Goal: Download file/media

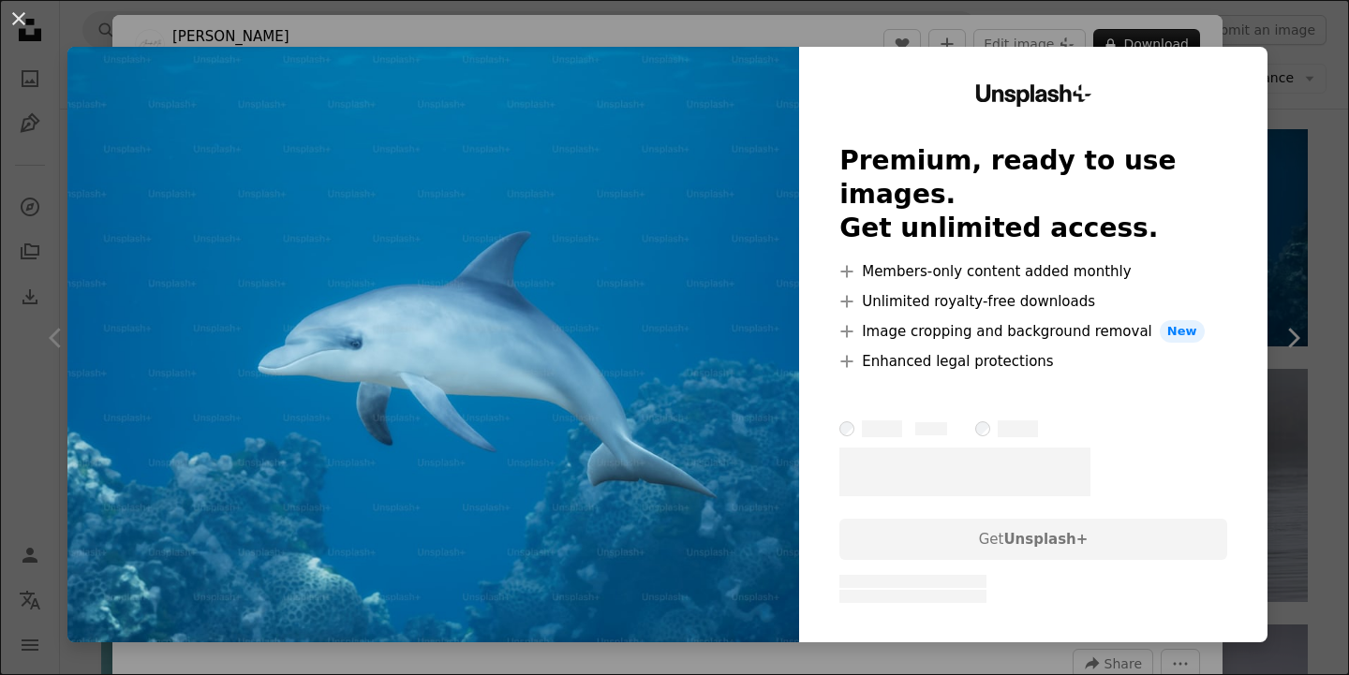
scroll to position [2766, 0]
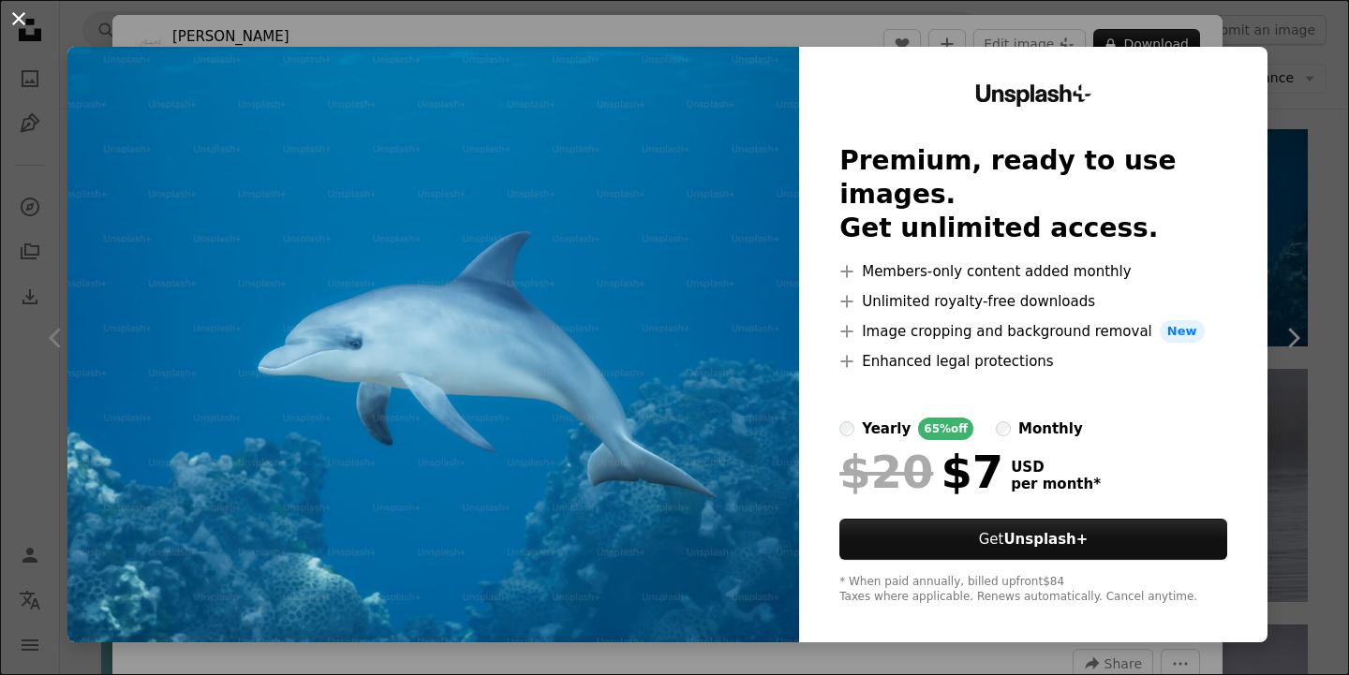
click at [7, 21] on button "An X shape" at bounding box center [18, 18] width 22 height 22
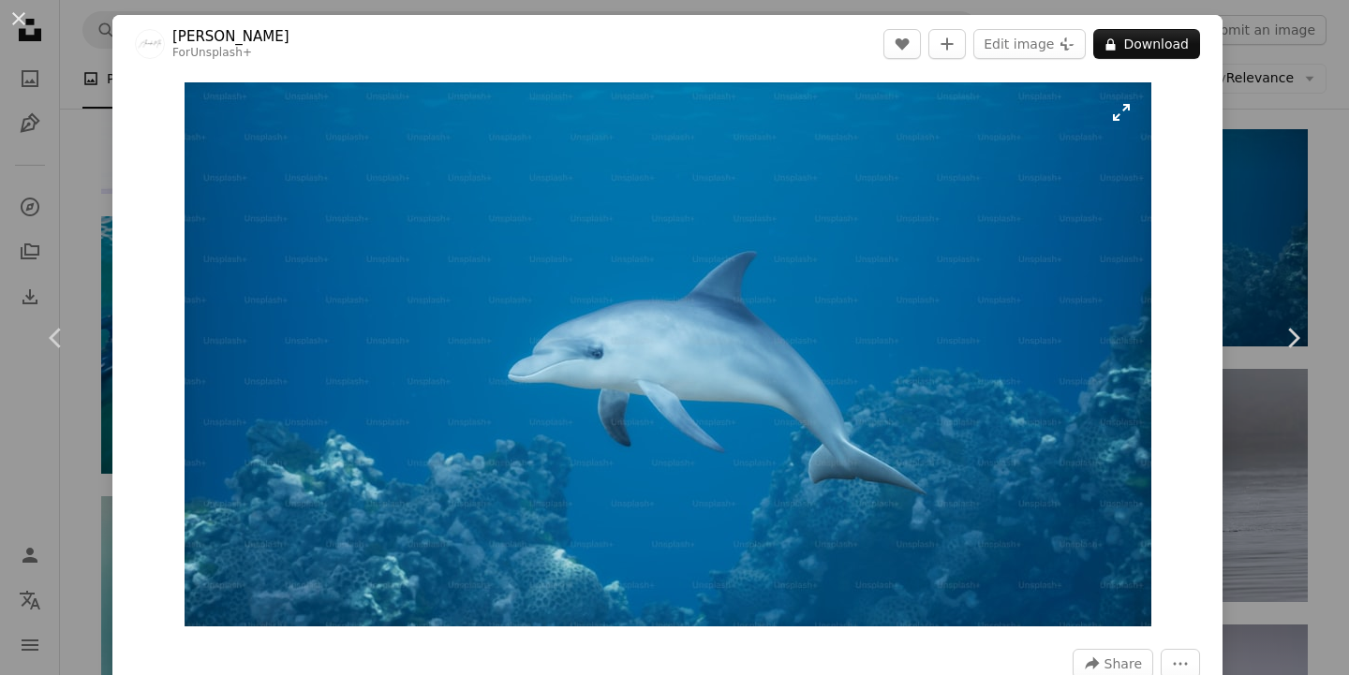
click at [475, 224] on img "Zoom in on this image" at bounding box center [668, 354] width 967 height 544
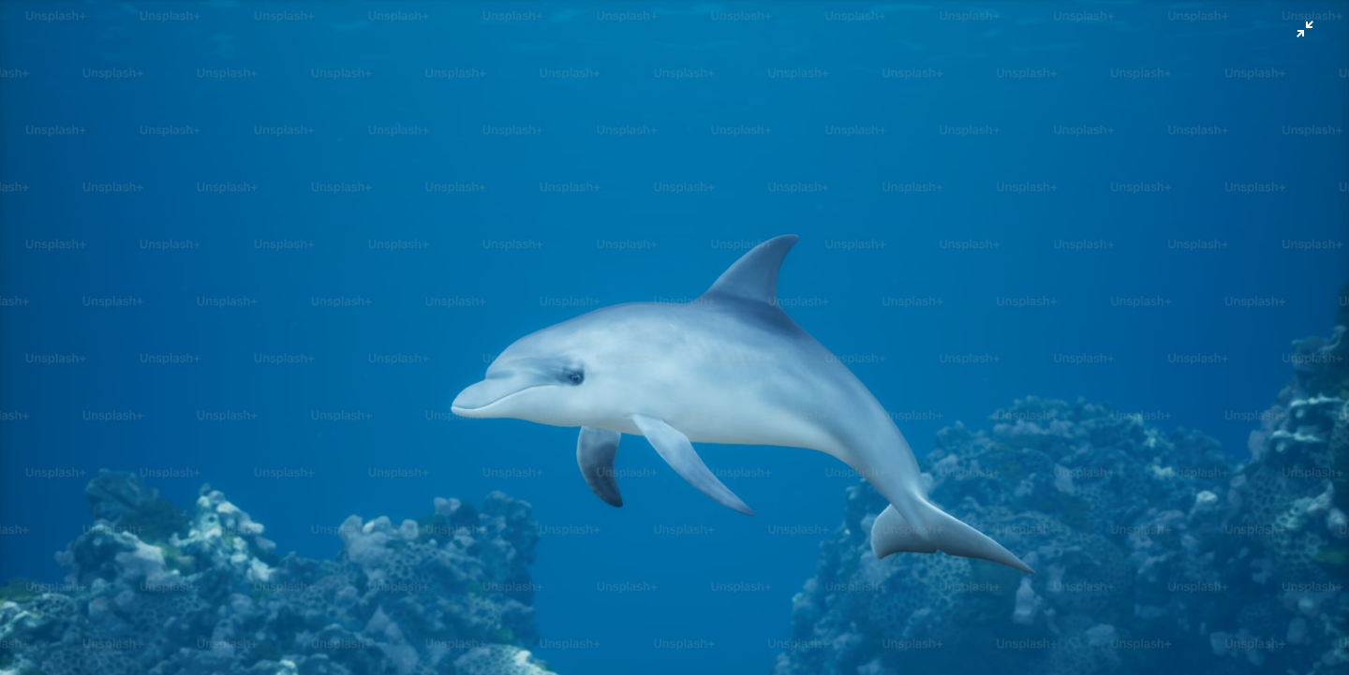
scroll to position [42, 0]
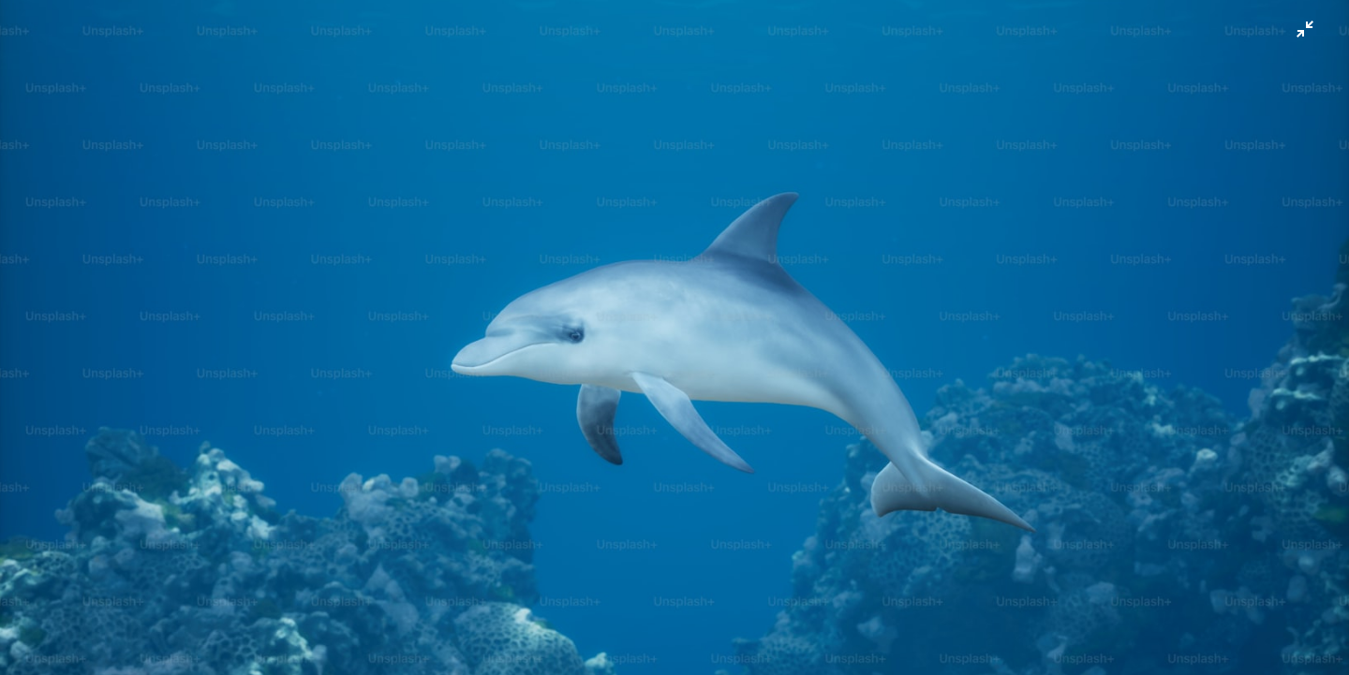
click at [1301, 34] on img "Zoom out on this image" at bounding box center [674, 337] width 1351 height 760
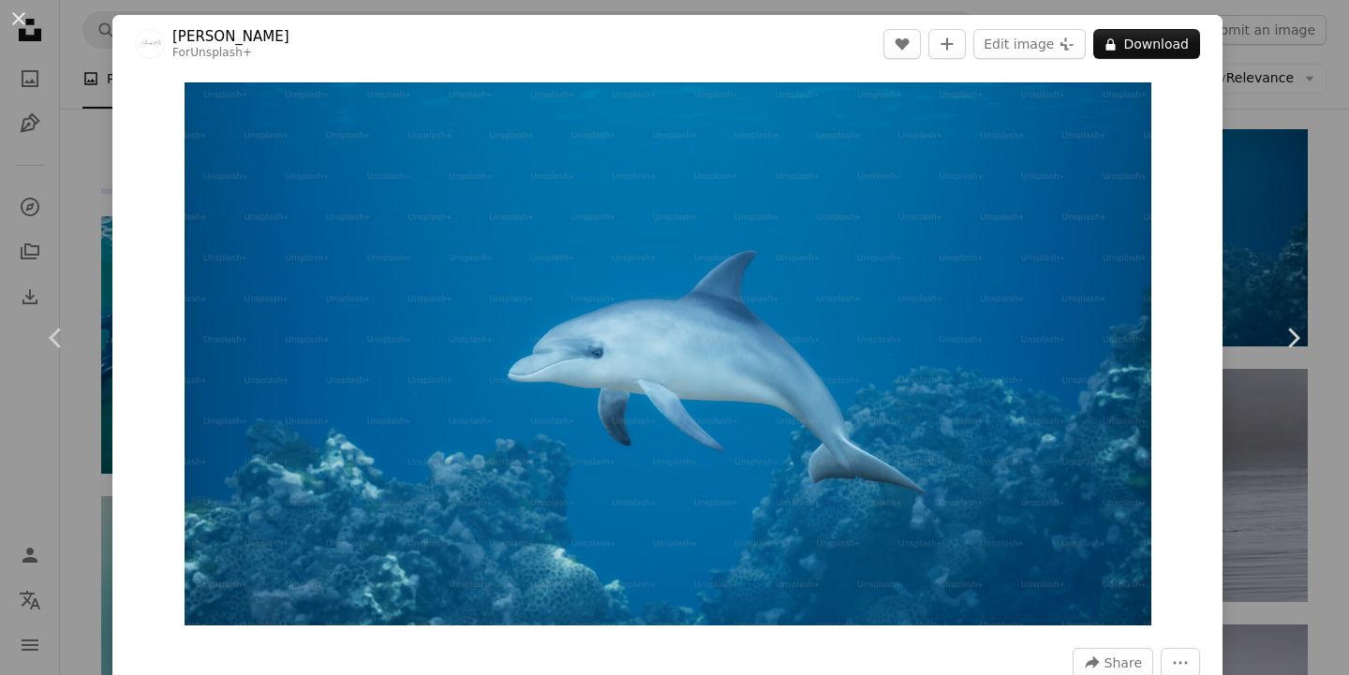
click at [1280, 144] on div "An X shape Chevron left Chevron right Alexander Mils For Unsplash+ A heart A pl…" at bounding box center [674, 337] width 1349 height 675
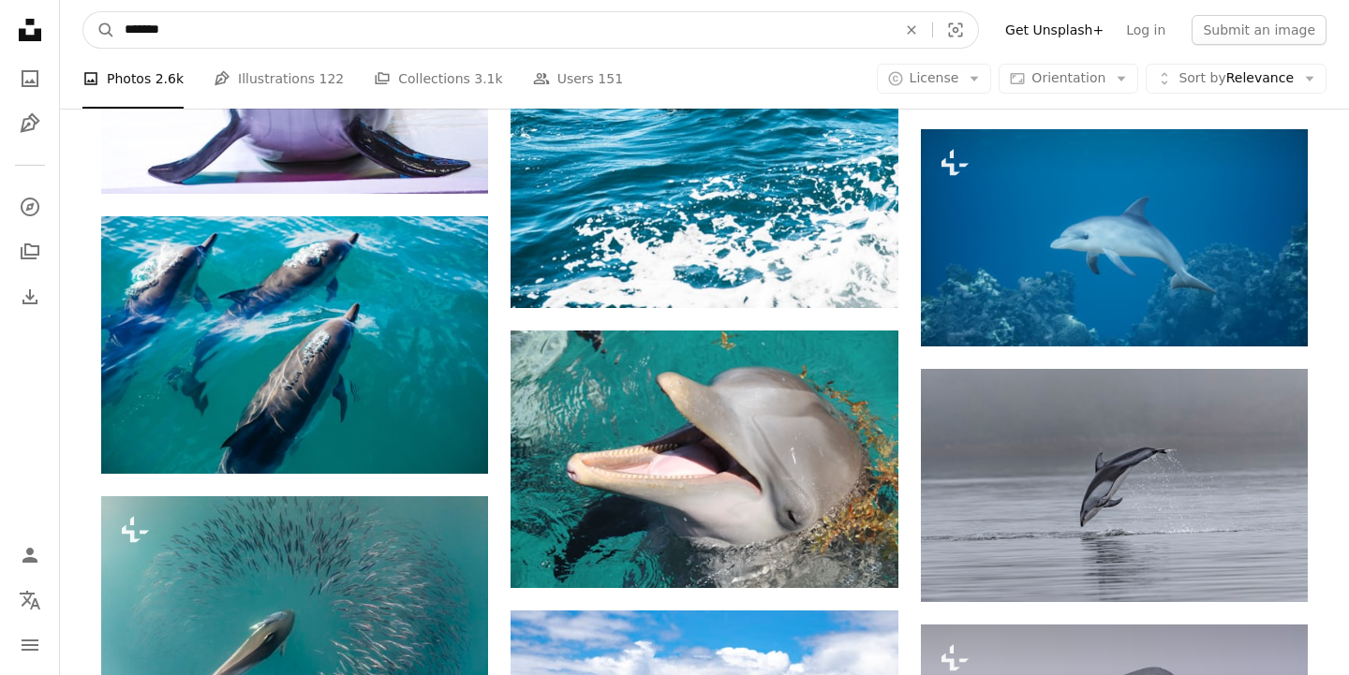
drag, startPoint x: 322, startPoint y: 37, endPoint x: 47, endPoint y: 31, distance: 275.5
type input "***"
click at [99, 30] on button "A magnifying glass" at bounding box center [99, 30] width 32 height 36
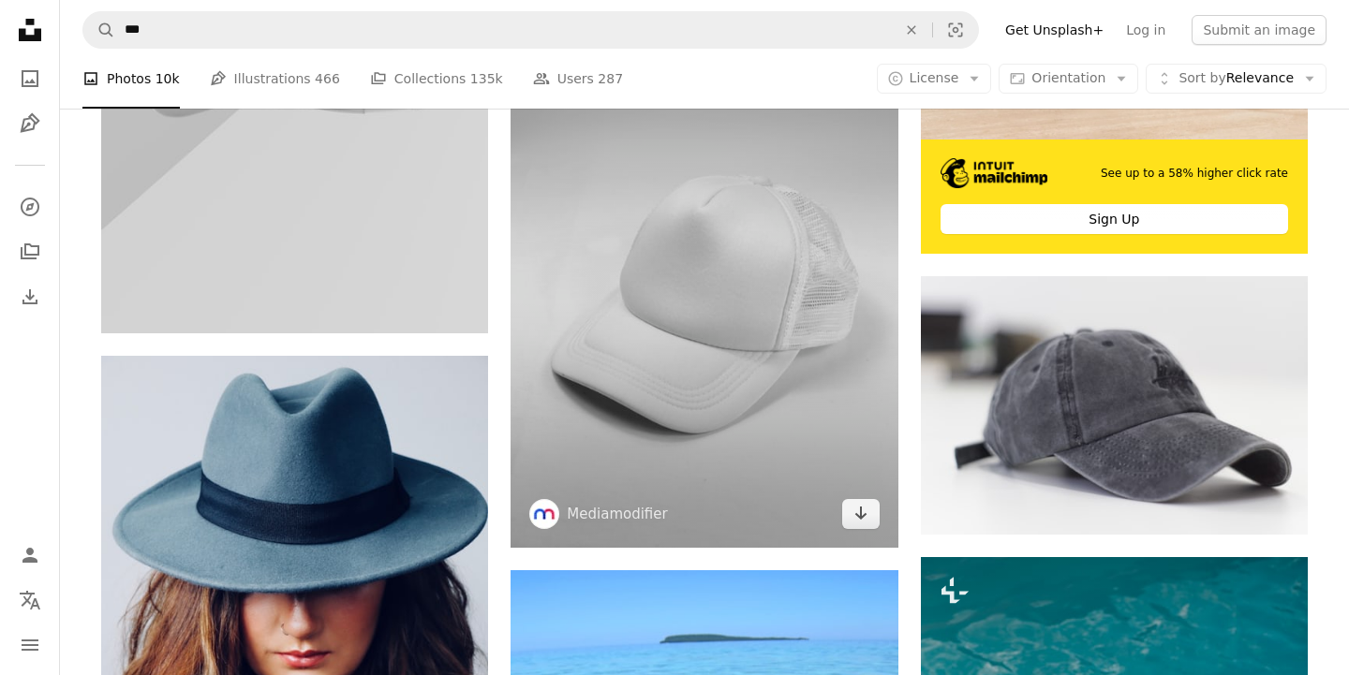
scroll to position [501, 0]
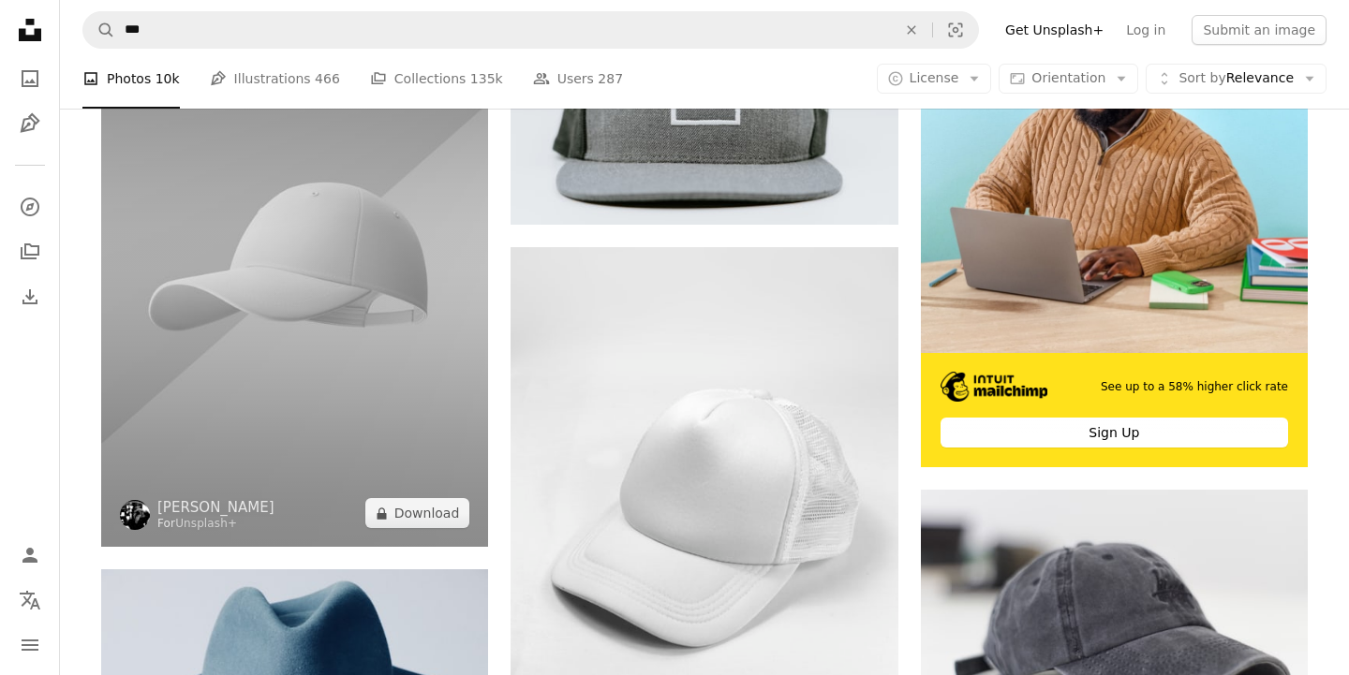
click at [382, 391] on img at bounding box center [294, 256] width 387 height 581
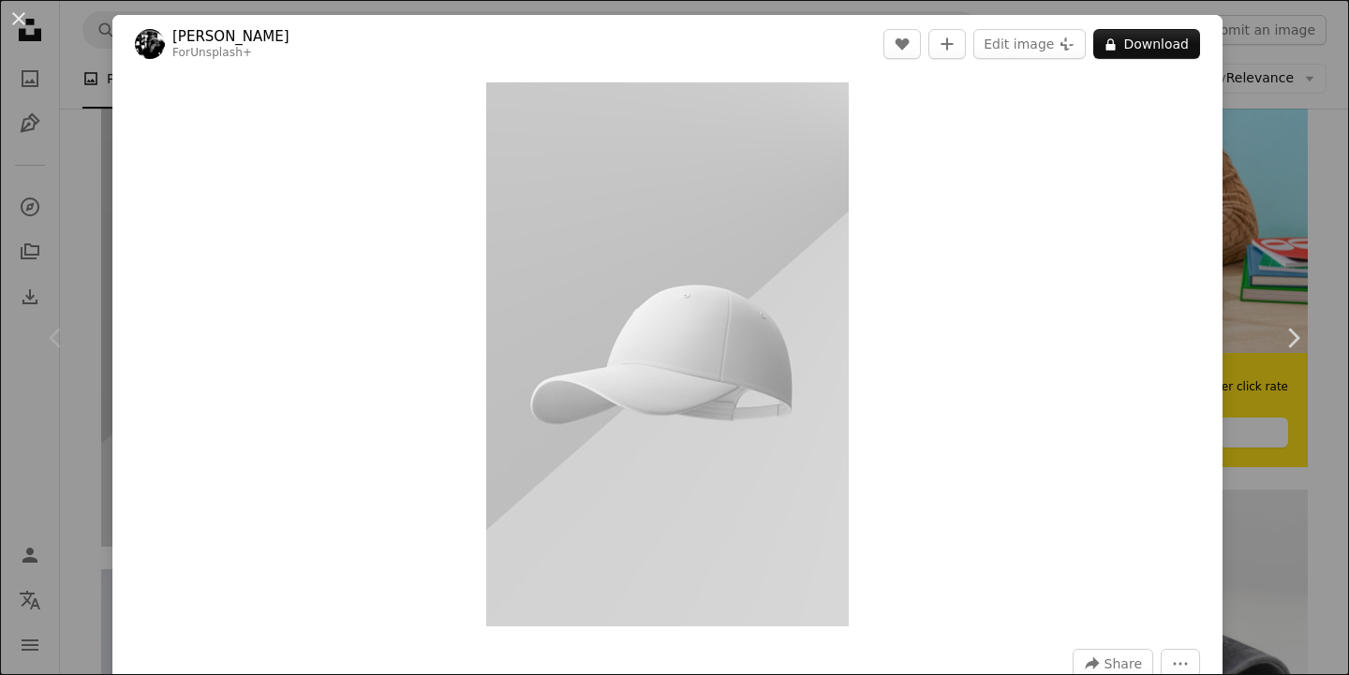
click at [1296, 123] on div "An X shape Chevron left Chevron right [PERSON_NAME] For Unsplash+ A heart A plu…" at bounding box center [674, 337] width 1349 height 675
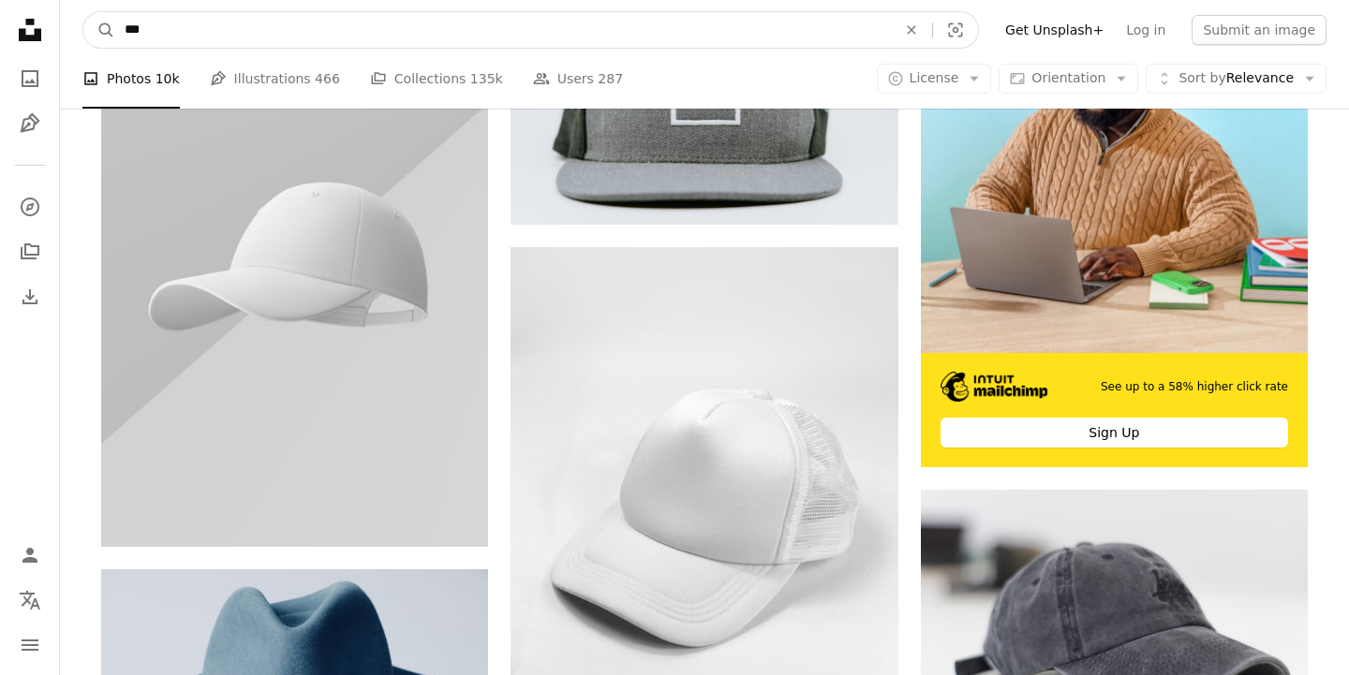
click at [640, 29] on input "***" at bounding box center [503, 30] width 776 height 36
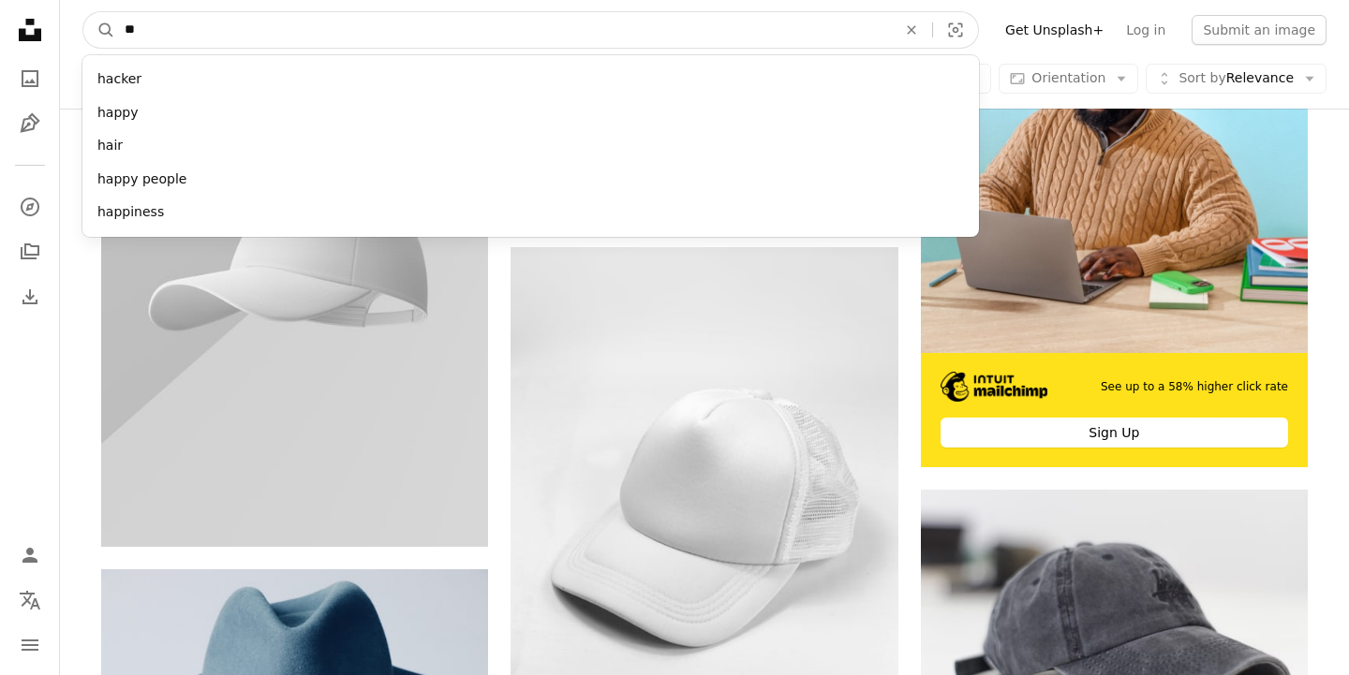
type input "*"
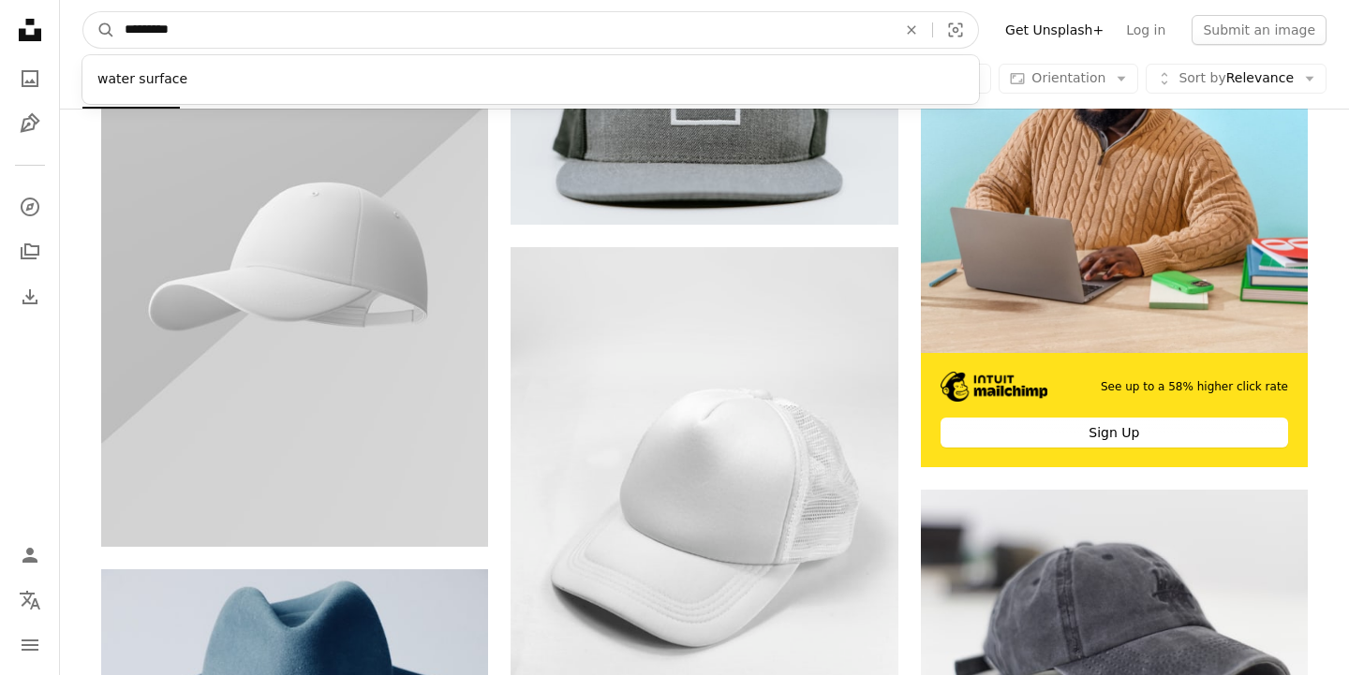
type input "**********"
click at [99, 30] on button "A magnifying glass" at bounding box center [99, 30] width 32 height 36
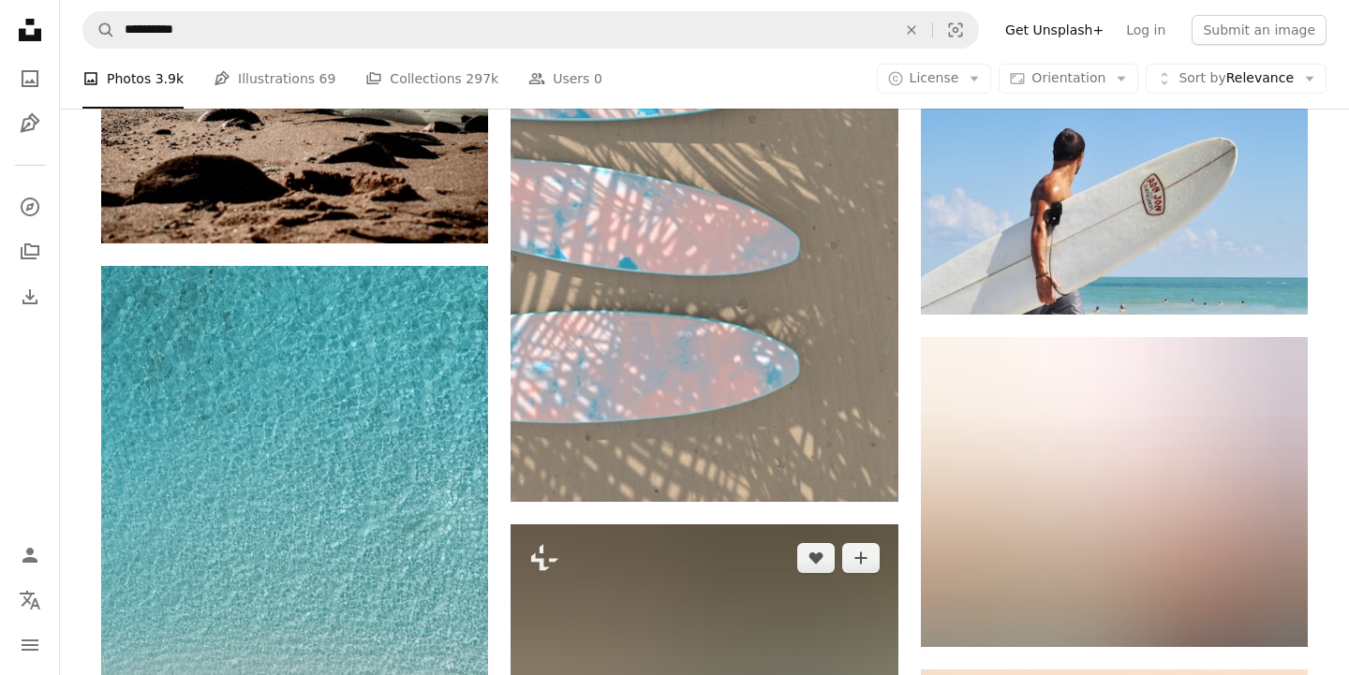
scroll to position [2627, 0]
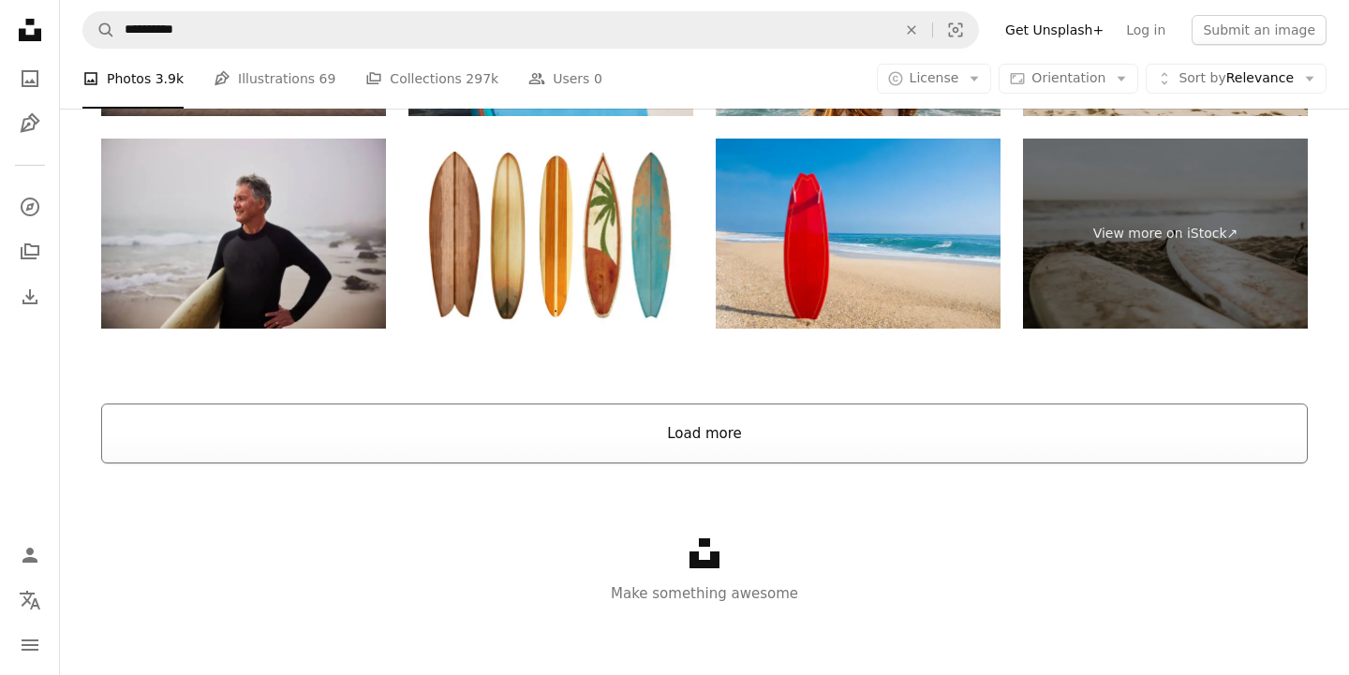
click at [726, 439] on button "Load more" at bounding box center [704, 434] width 1207 height 60
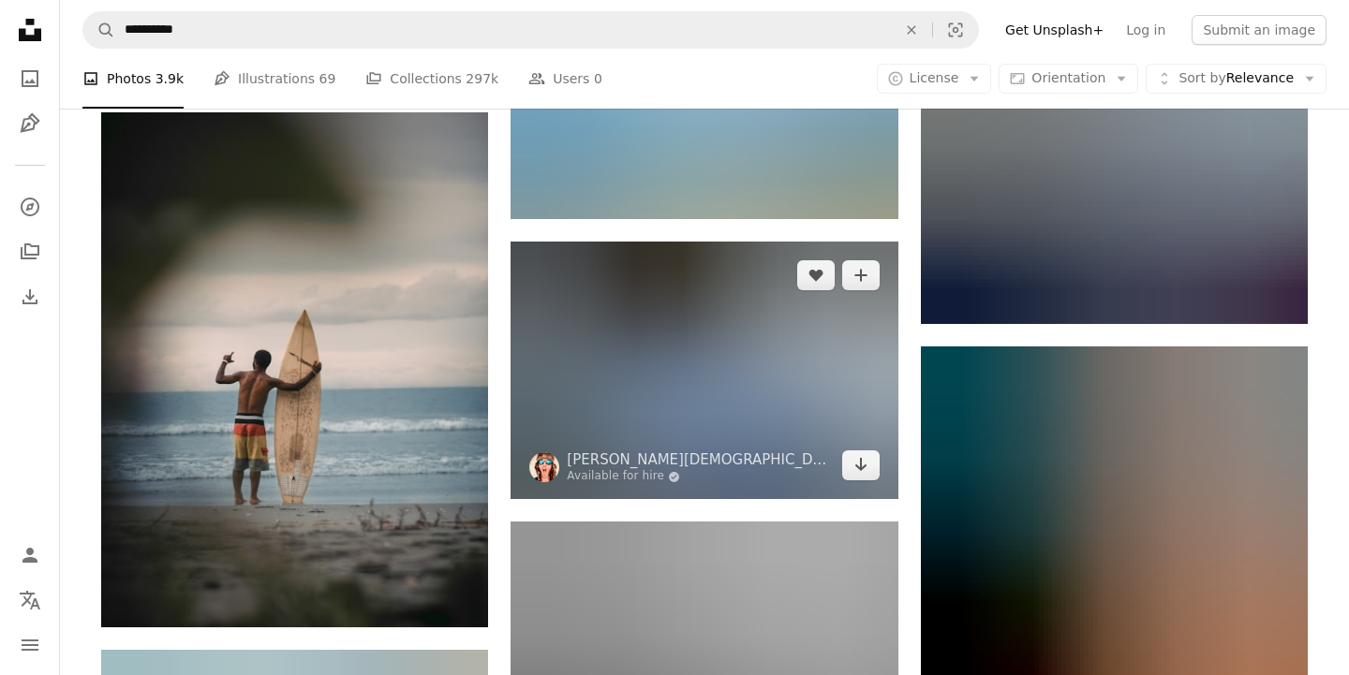
scroll to position [15222, 0]
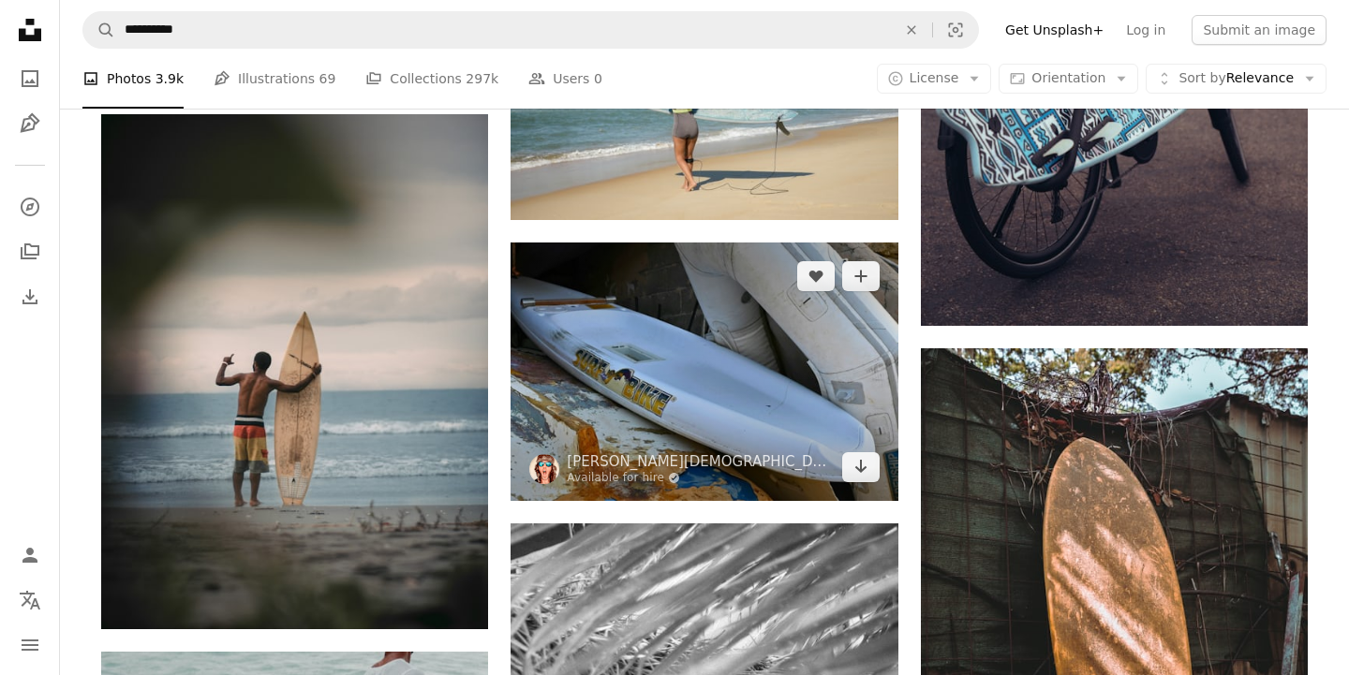
click at [766, 364] on img at bounding box center [704, 372] width 387 height 258
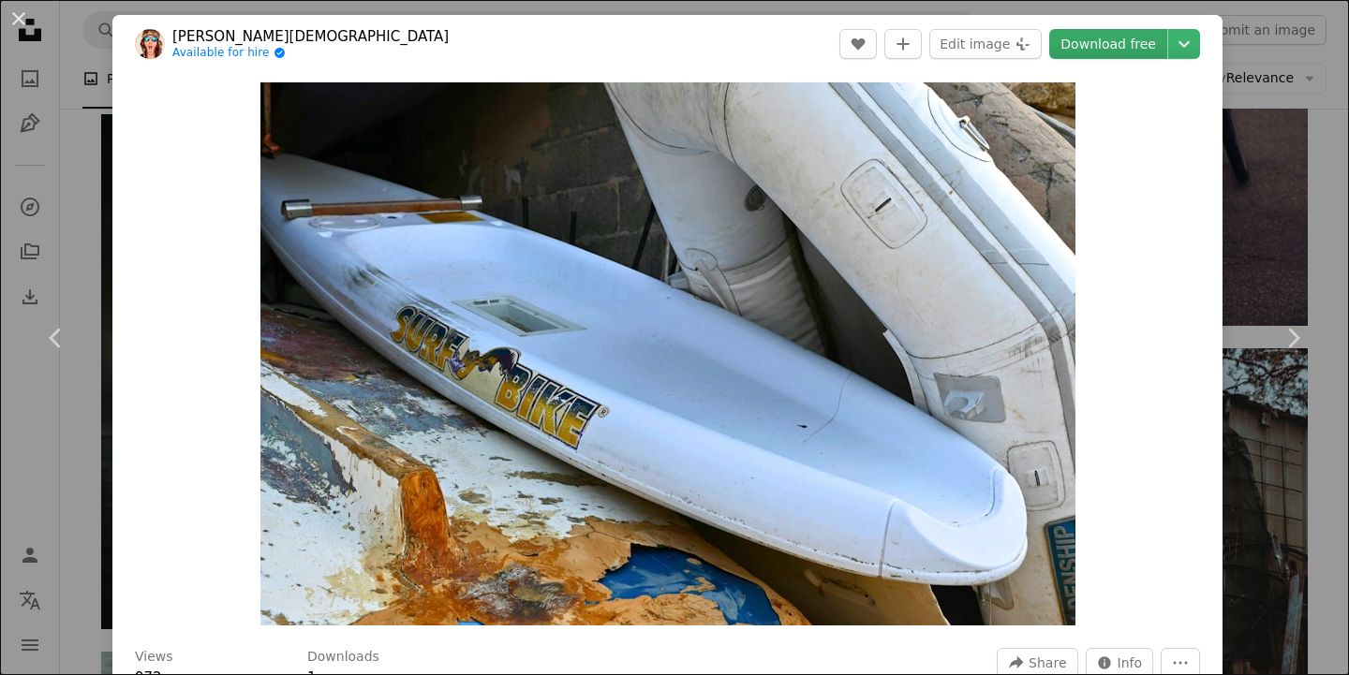
click at [1123, 50] on link "Download free" at bounding box center [1108, 44] width 118 height 30
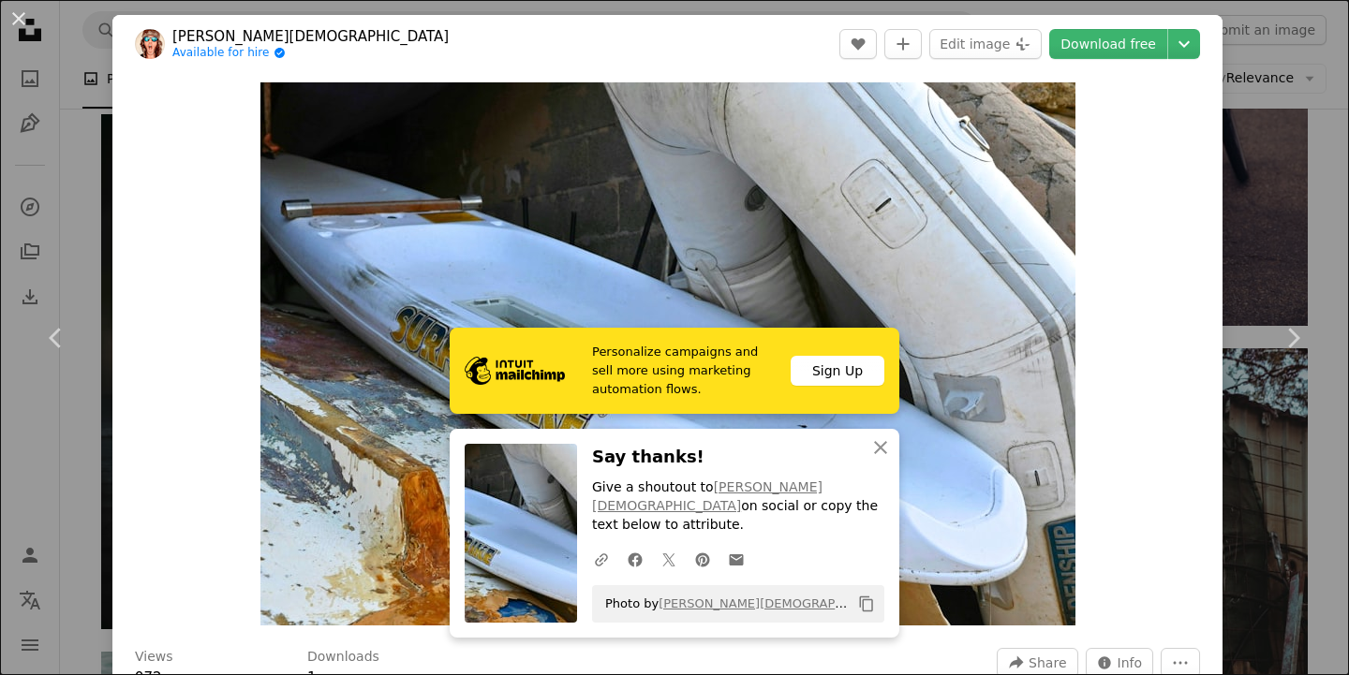
click at [1315, 107] on div "An X shape Chevron left Chevron right Personalize campaigns and sell more using…" at bounding box center [674, 337] width 1349 height 675
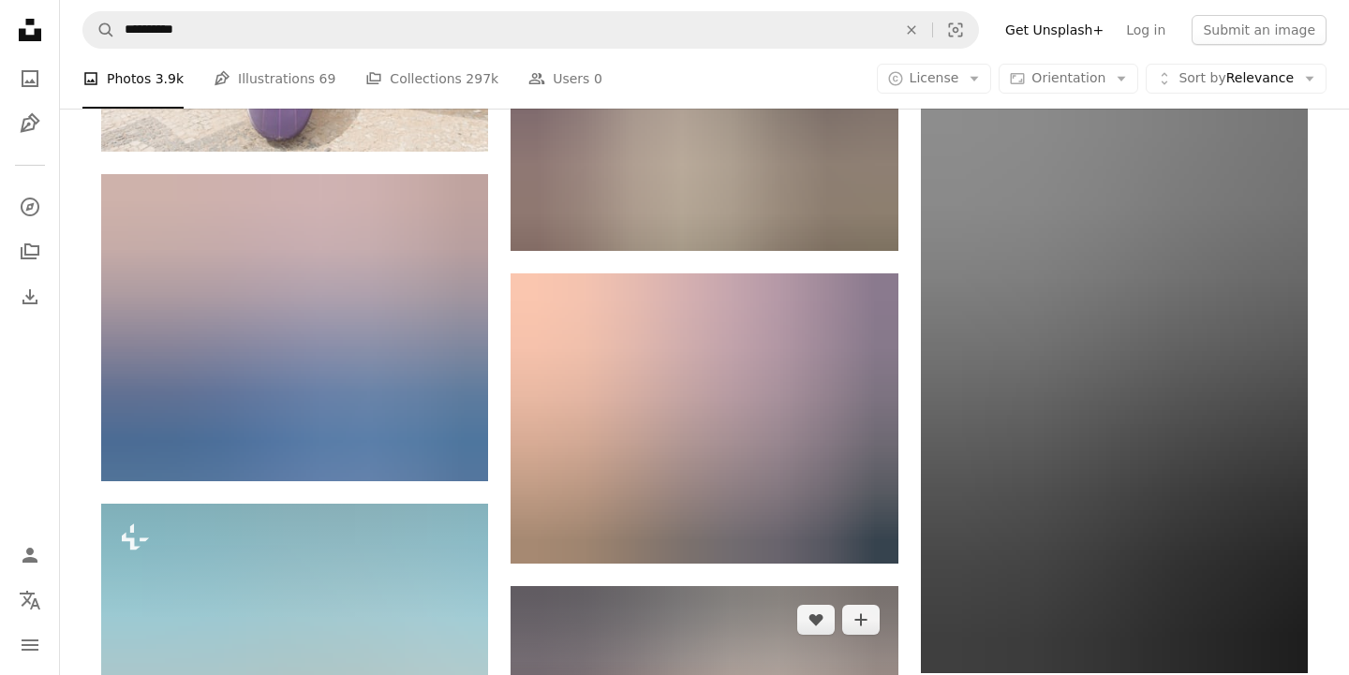
scroll to position [59533, 0]
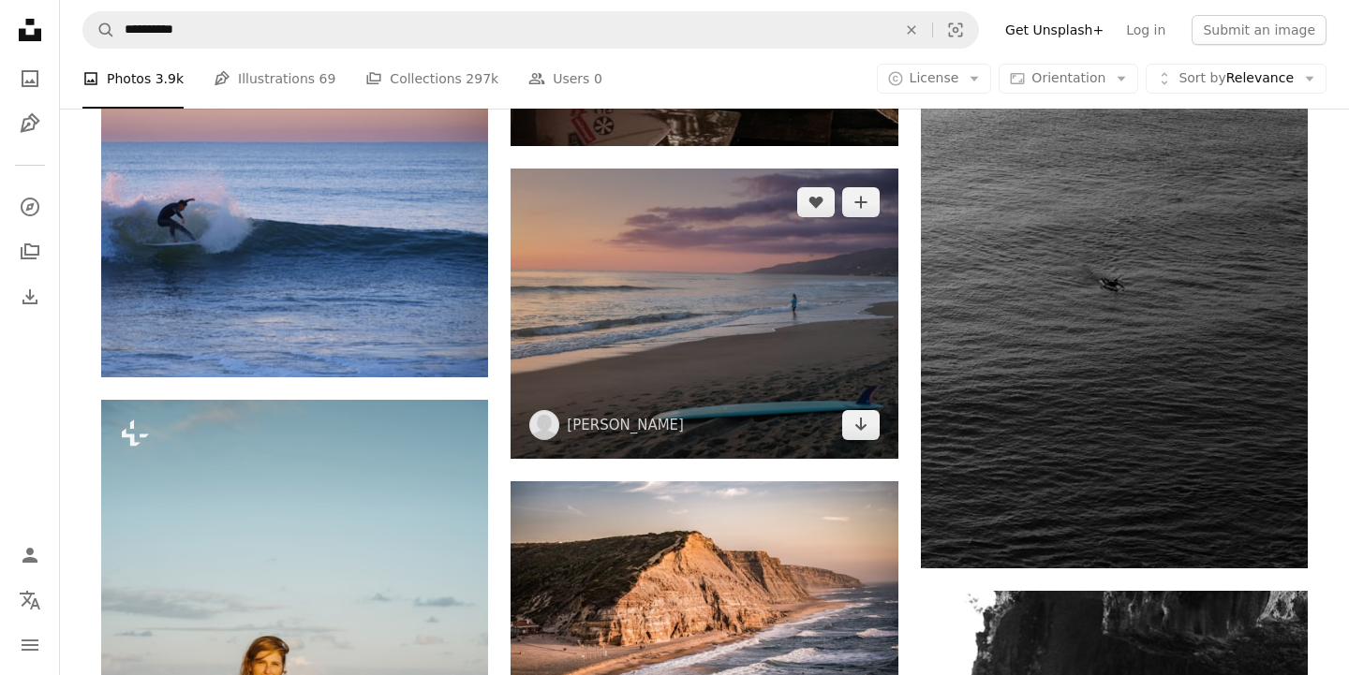
click at [754, 404] on img at bounding box center [704, 314] width 387 height 290
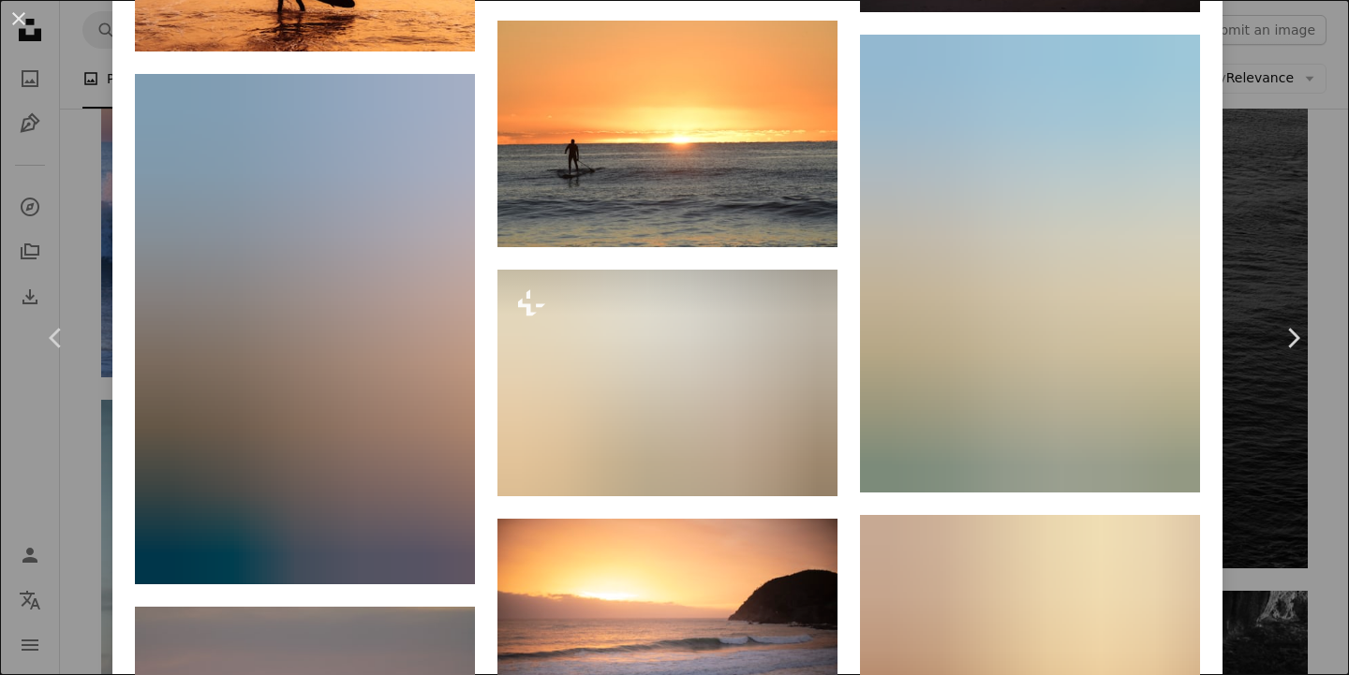
scroll to position [1666, 0]
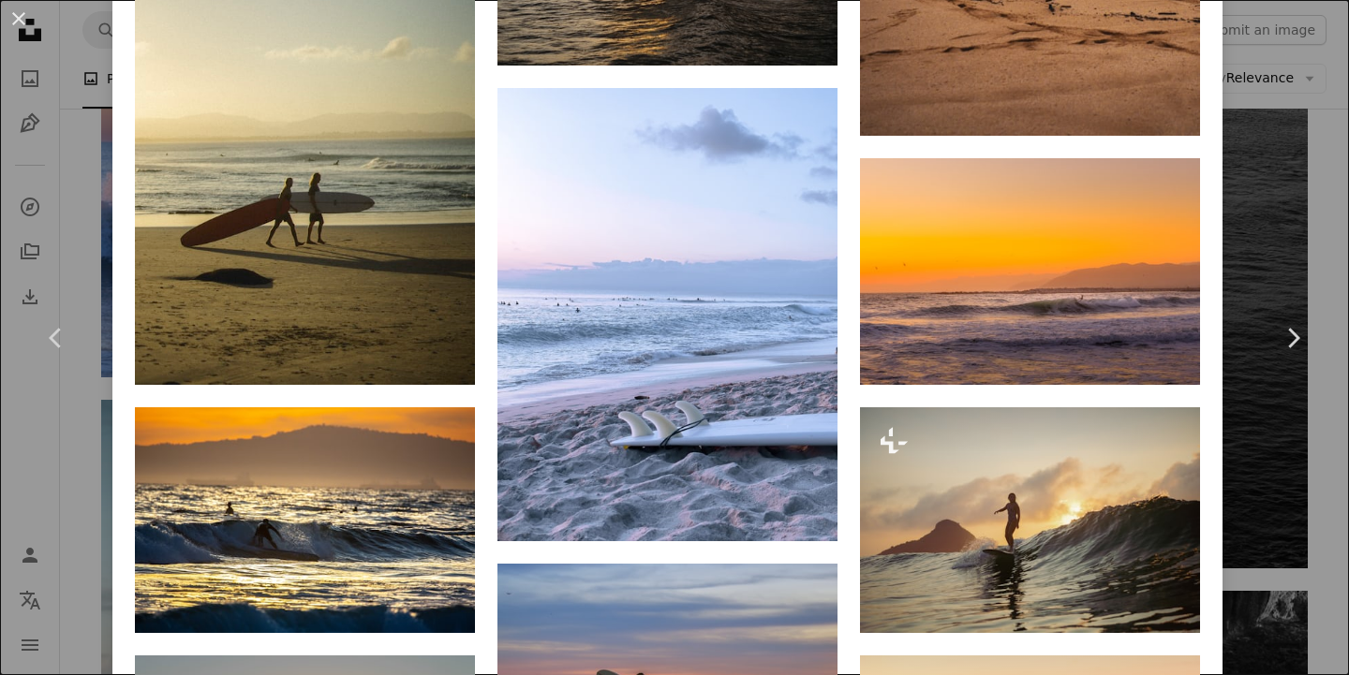
click at [1266, 206] on div "An X shape Chevron left Chevron right [PERSON_NAME] lanceshi A heart A plus sig…" at bounding box center [674, 337] width 1349 height 675
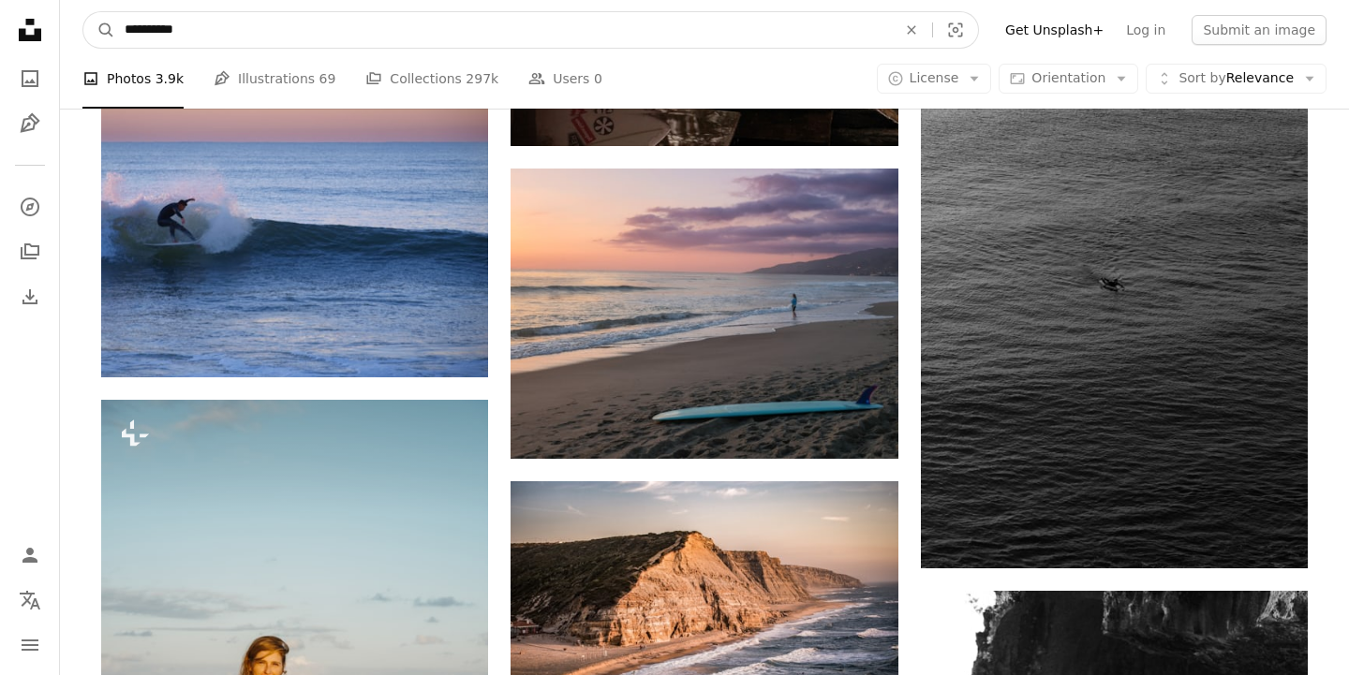
click at [380, 31] on input "**********" at bounding box center [503, 30] width 776 height 36
type input "**********"
click at [99, 30] on button "A magnifying glass" at bounding box center [99, 30] width 32 height 36
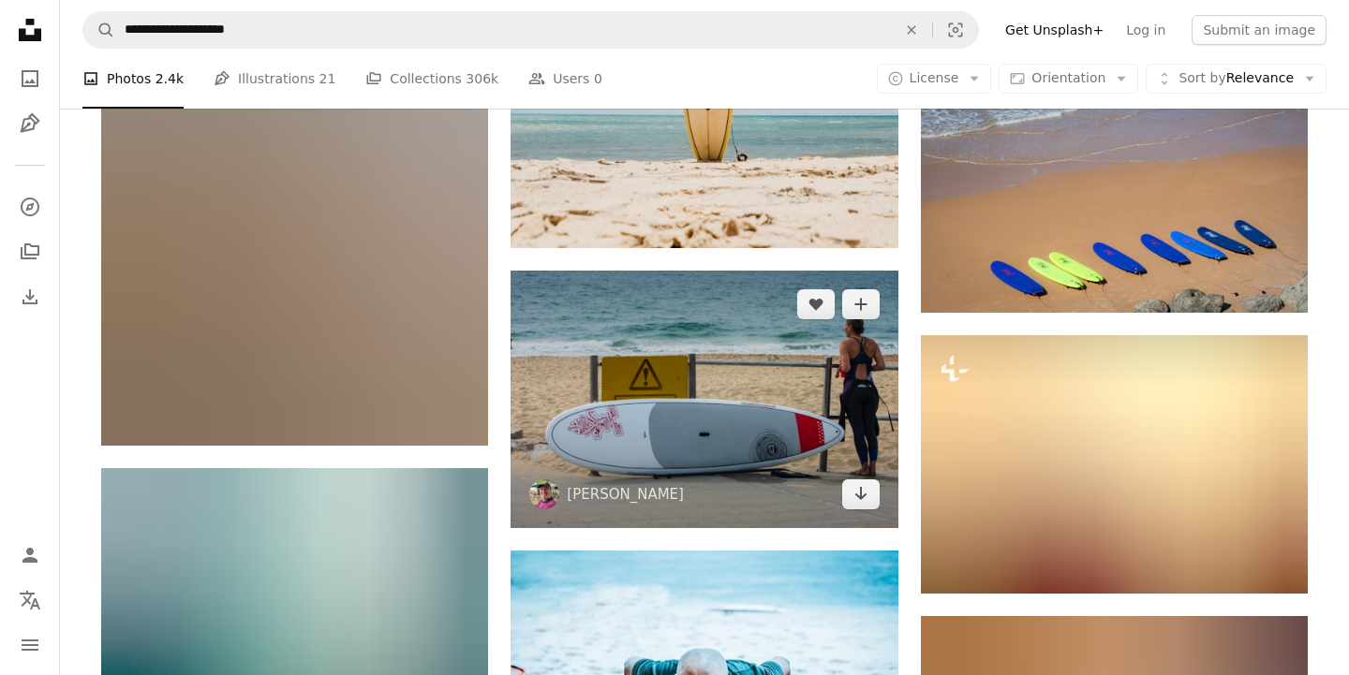
scroll to position [12455, 0]
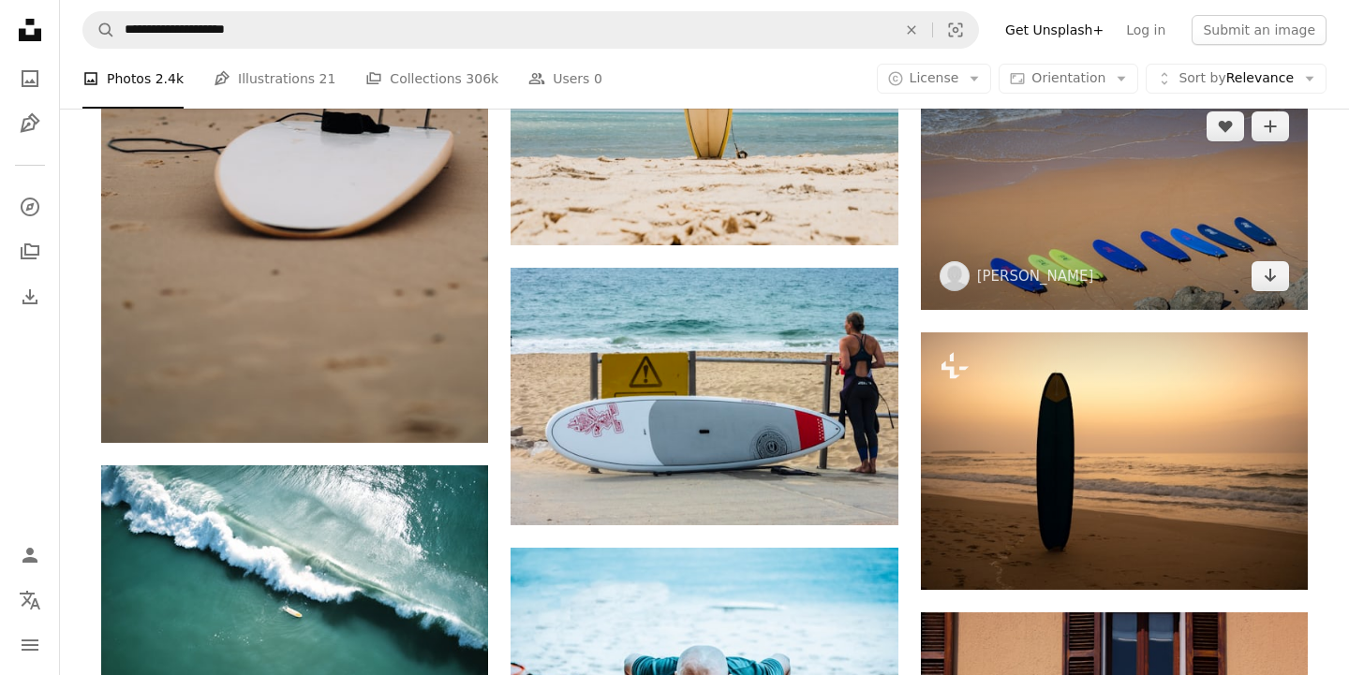
click at [1044, 236] on img at bounding box center [1114, 201] width 387 height 217
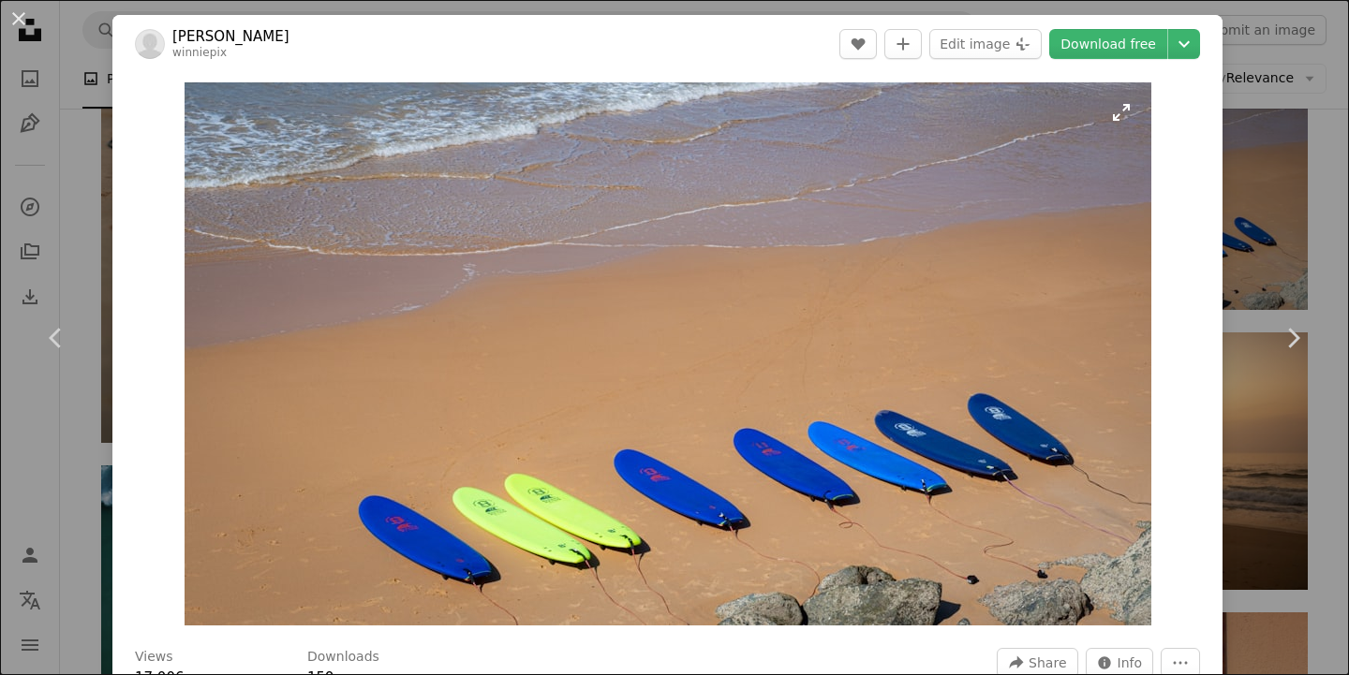
click at [341, 488] on img "Zoom in on this image" at bounding box center [668, 353] width 967 height 543
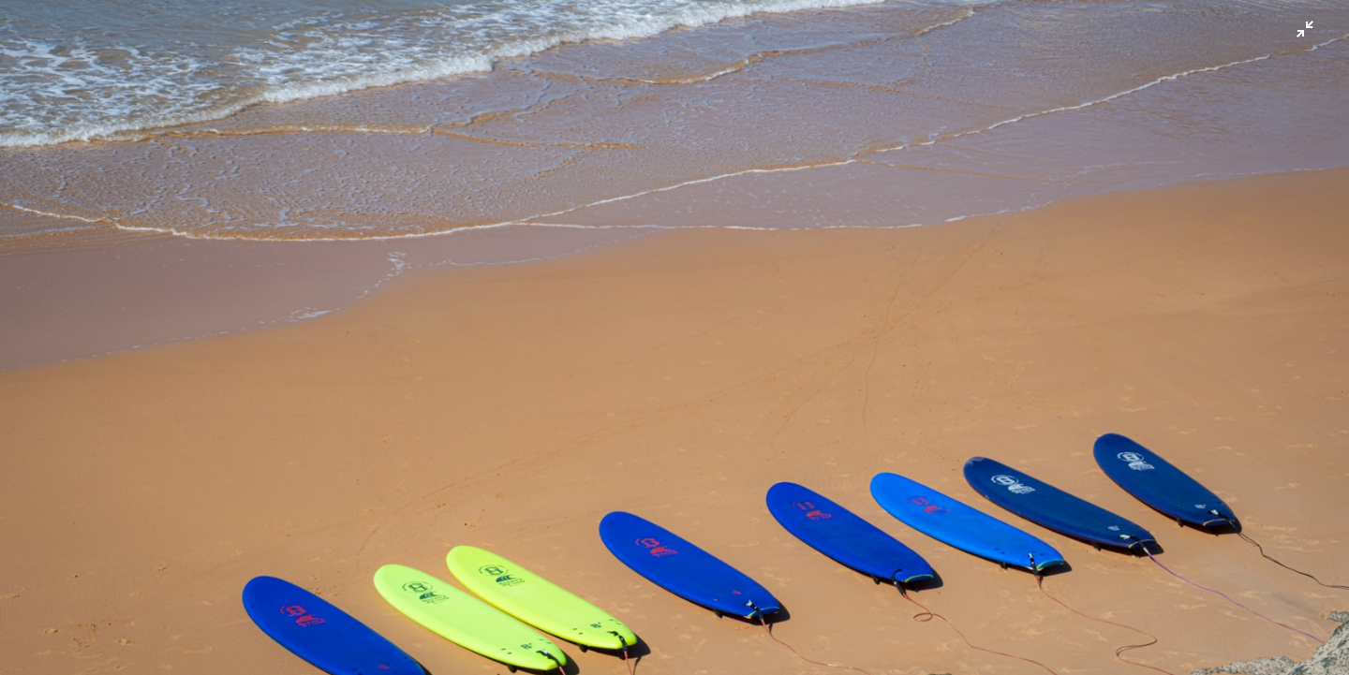
scroll to position [41, 0]
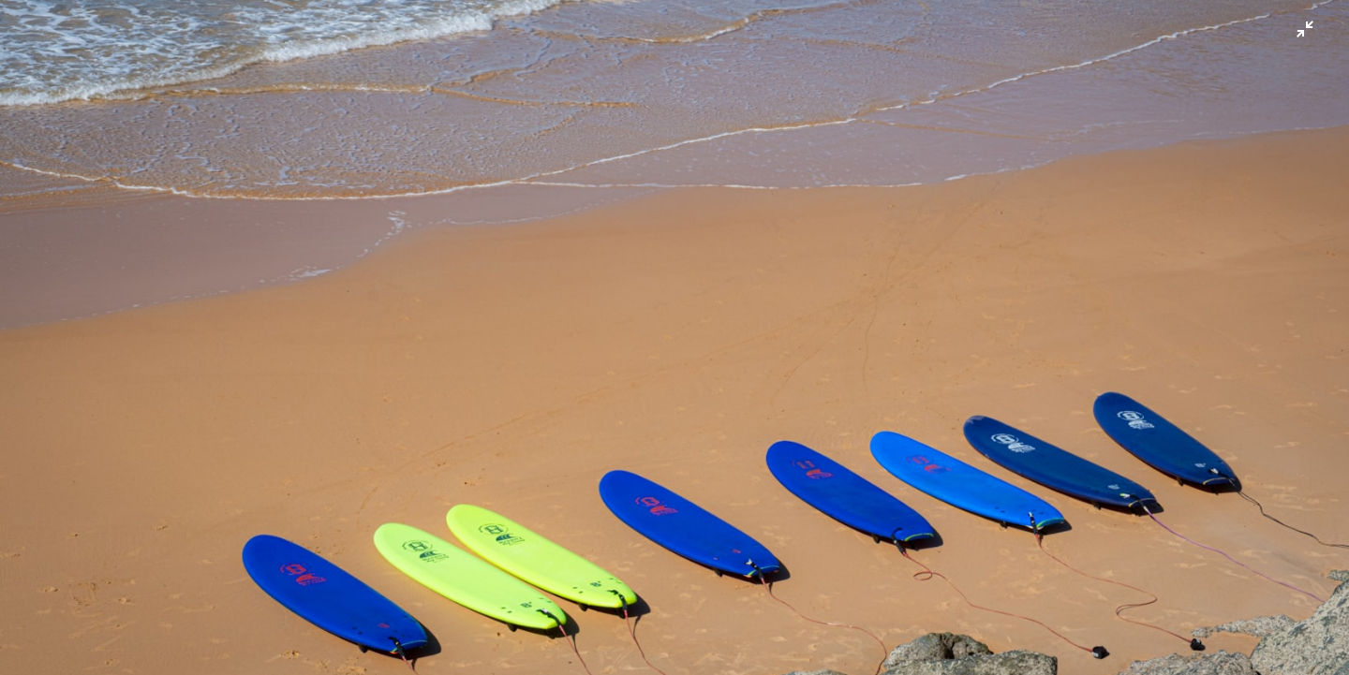
click at [1310, 30] on img "Zoom out on this image" at bounding box center [674, 337] width 1351 height 759
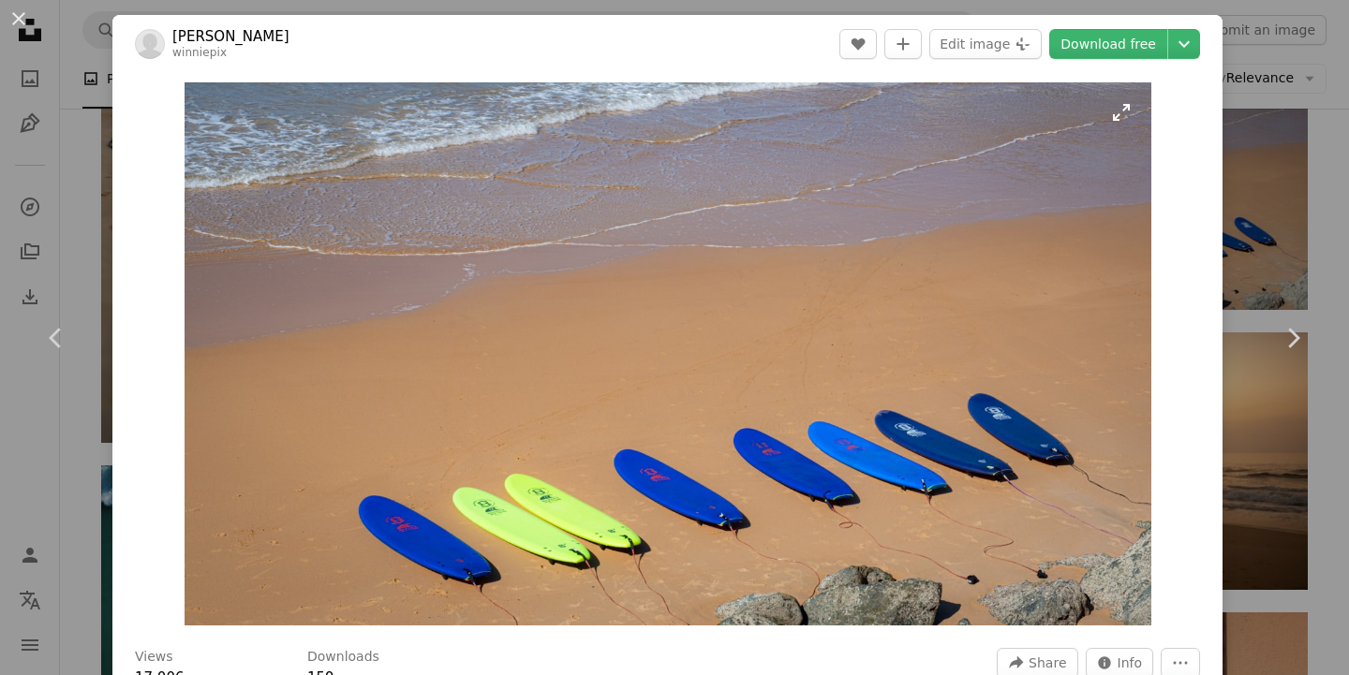
click at [1148, 240] on img "Zoom in on this image" at bounding box center [668, 353] width 967 height 543
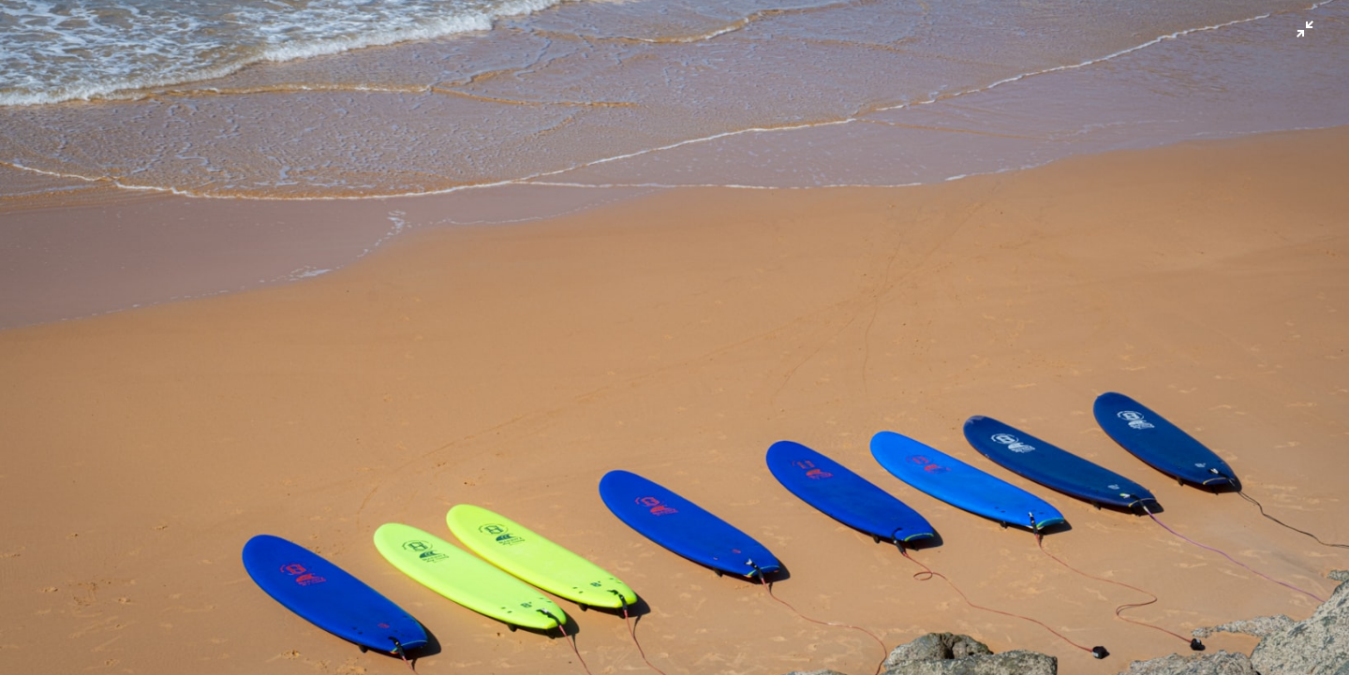
click at [1310, 26] on img "Zoom out on this image" at bounding box center [674, 337] width 1351 height 759
